Goal: Navigation & Orientation: Find specific page/section

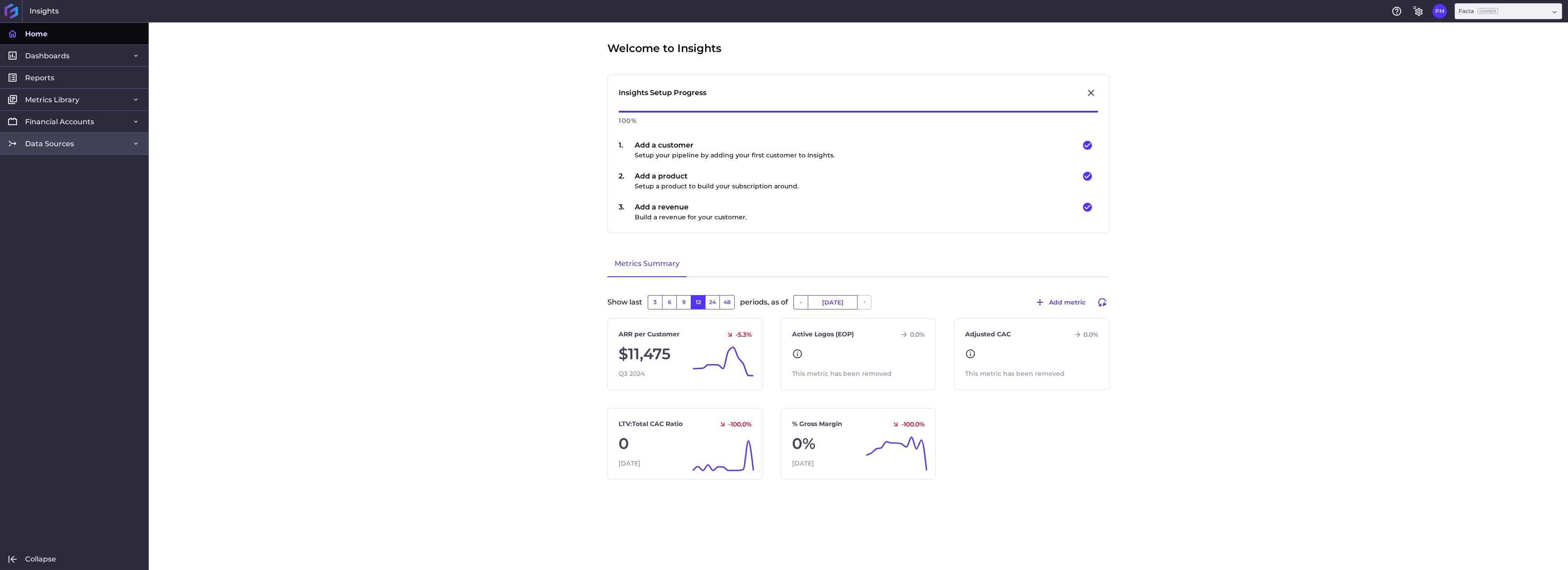
click at [76, 141] on link "Data Sources" at bounding box center [74, 143] width 148 height 22
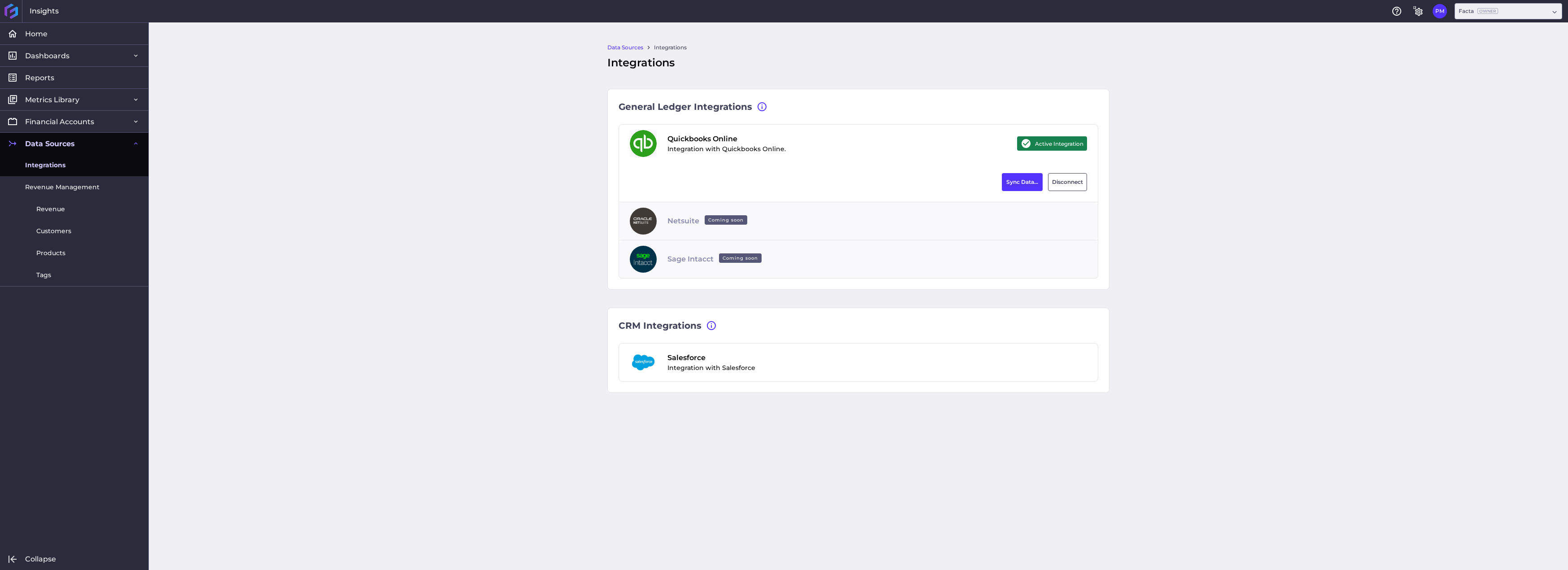
click at [419, 204] on div "Data Sources Integrations Integrations General Ledger Integrations Select an in…" at bounding box center [859, 296] width 1419 height 548
click at [370, 200] on div "Data Sources Integrations Integrations General Ledger Integrations Select an in…" at bounding box center [859, 296] width 1419 height 548
